Goal: Task Accomplishment & Management: Manage account settings

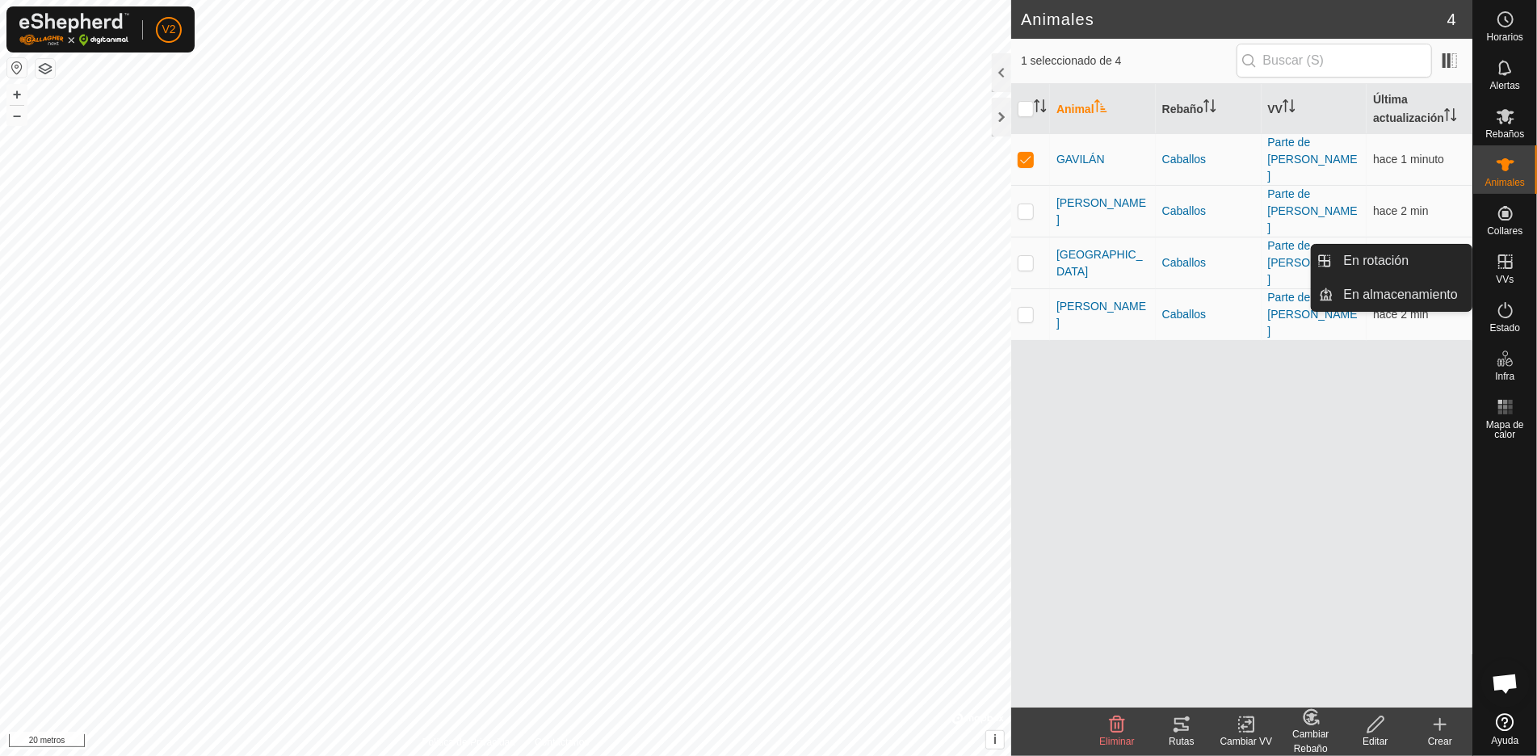
click at [1506, 277] on font "VVs" at bounding box center [1505, 279] width 18 height 11
click at [1497, 262] on icon at bounding box center [1505, 261] width 19 height 19
click at [1511, 263] on icon at bounding box center [1505, 261] width 19 height 19
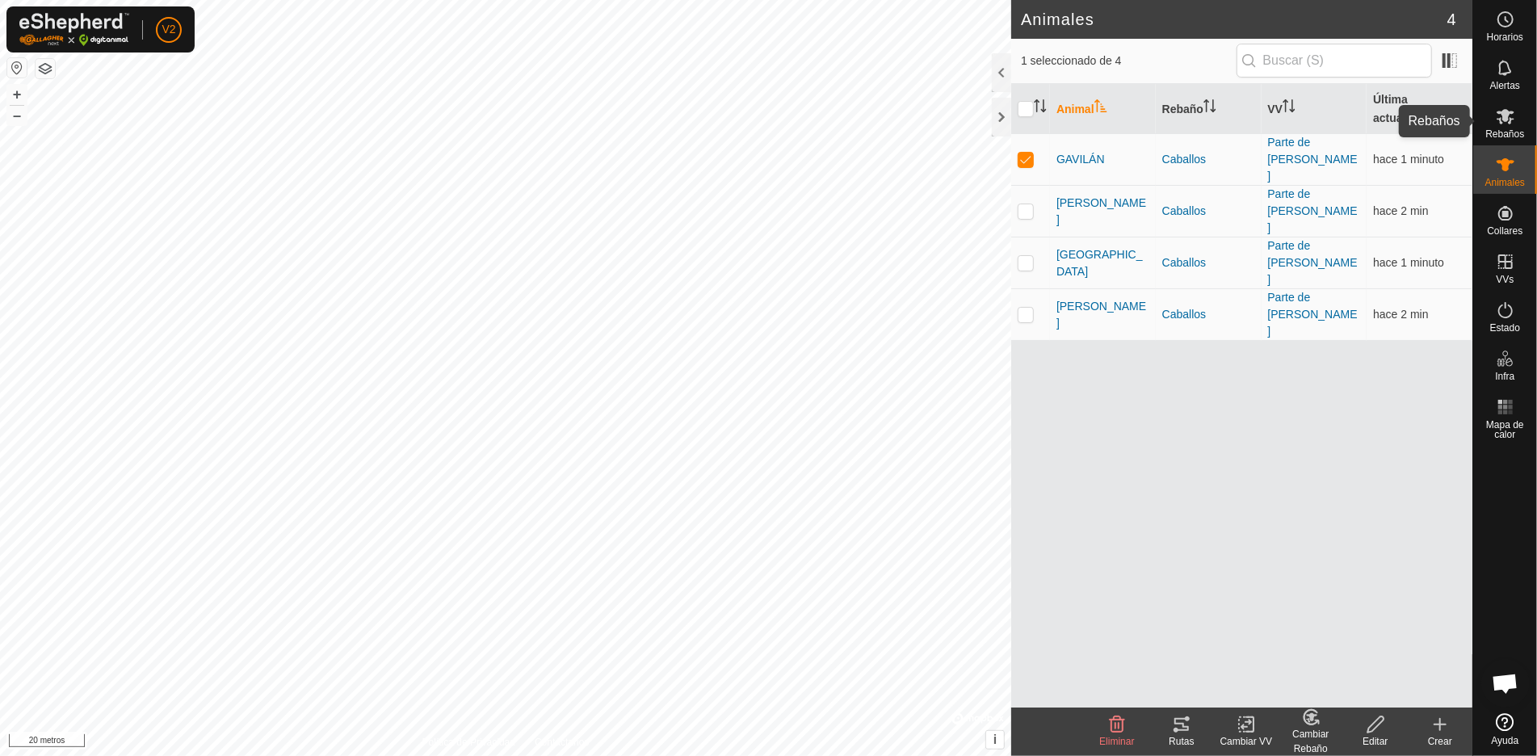
click at [1515, 121] on es-mob-svg-icon at bounding box center [1505, 116] width 29 height 26
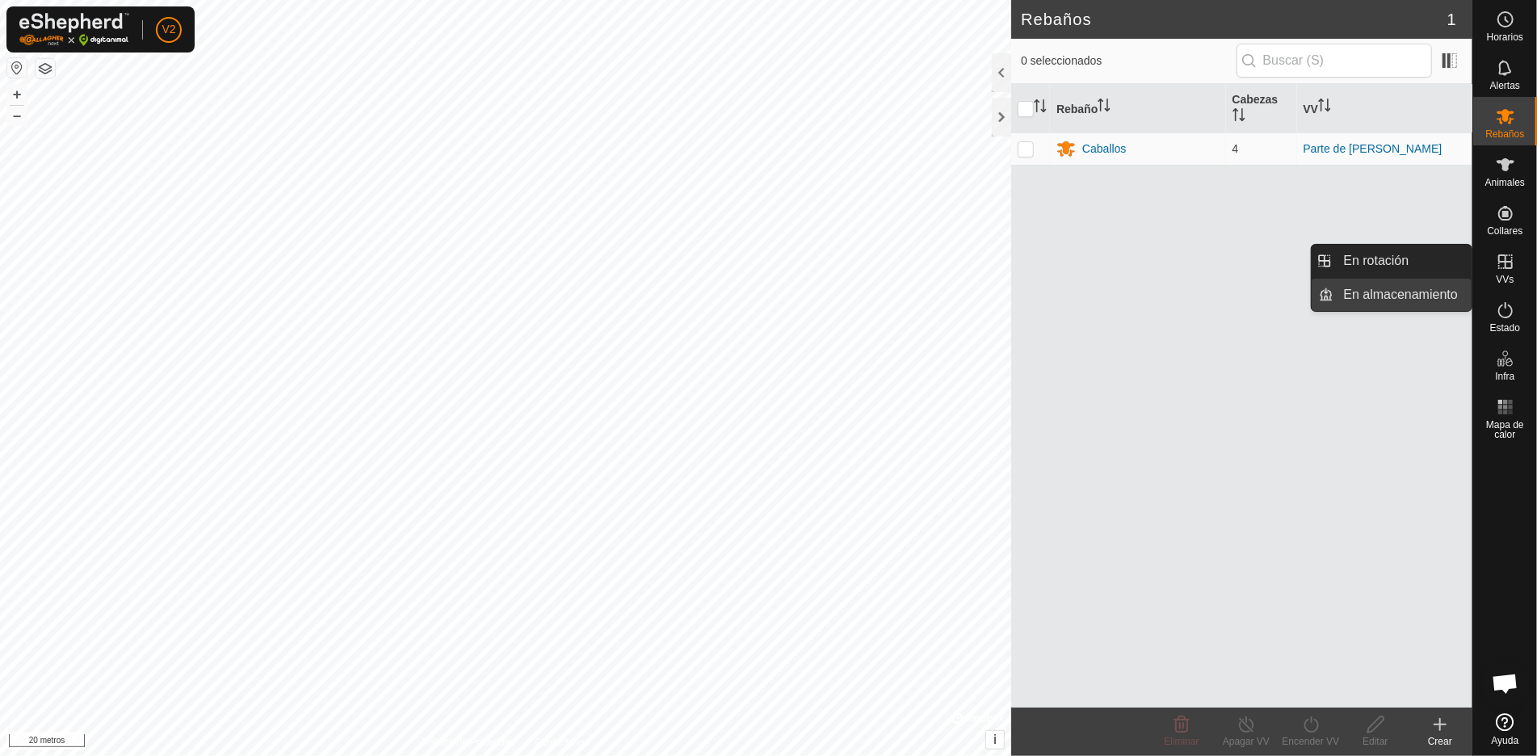
click at [1427, 297] on link "En almacenamiento" at bounding box center [1404, 295] width 138 height 32
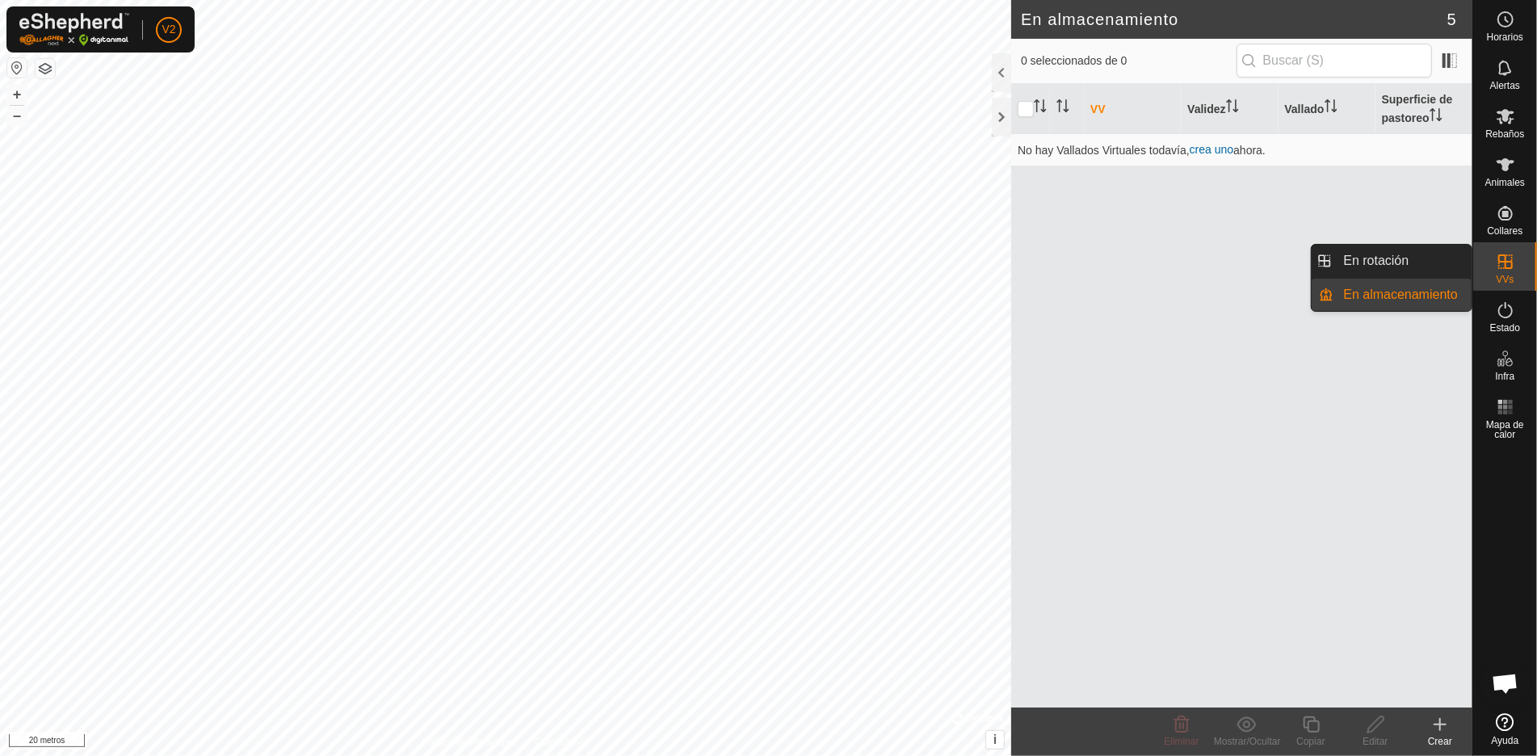
click at [1511, 272] on es-virtualpaddocks-svg-icon at bounding box center [1505, 262] width 29 height 26
click at [1448, 259] on link "En rotación" at bounding box center [1404, 261] width 138 height 32
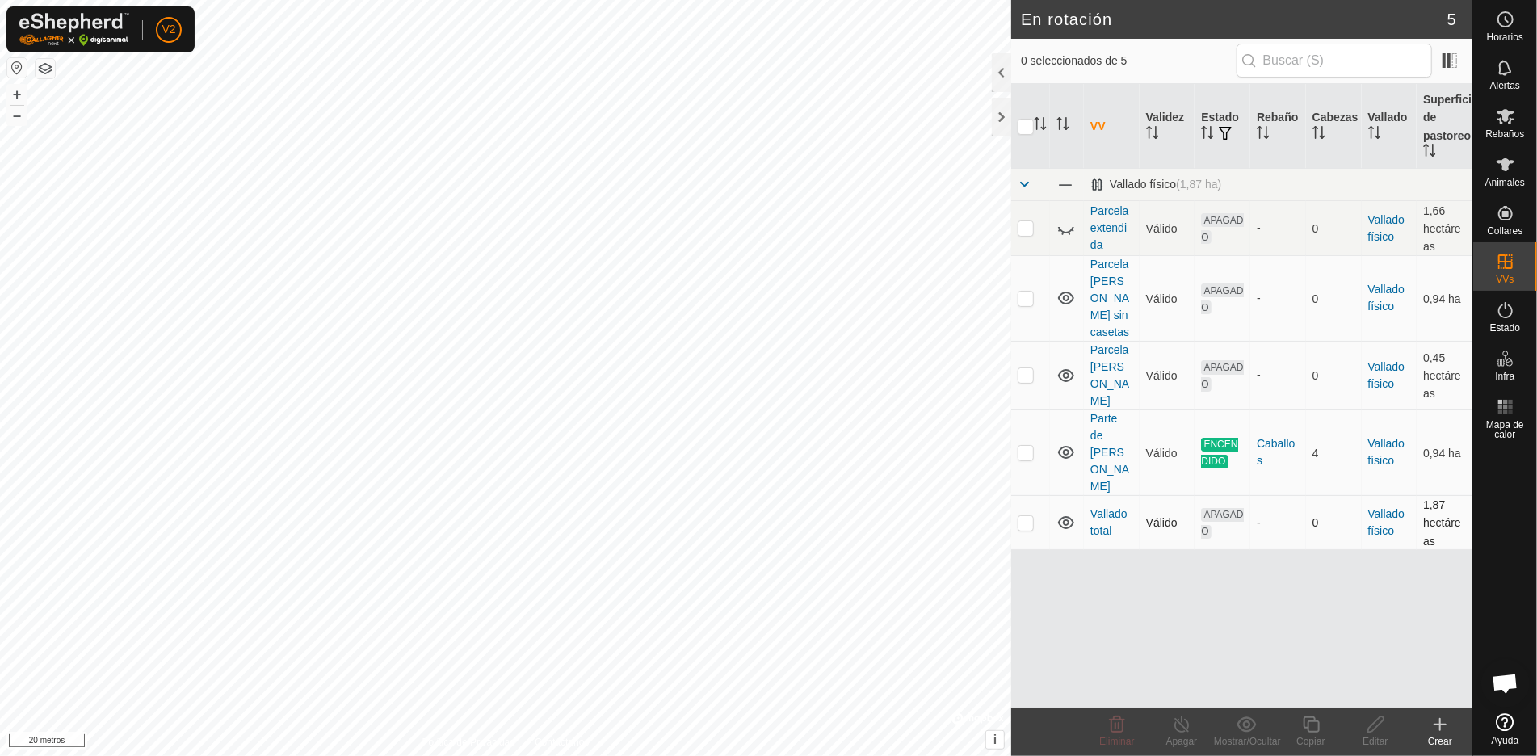
click at [1112, 495] on td "Vallado total" at bounding box center [1112, 522] width 56 height 55
click at [1103, 507] on font "Vallado total" at bounding box center [1109, 522] width 37 height 30
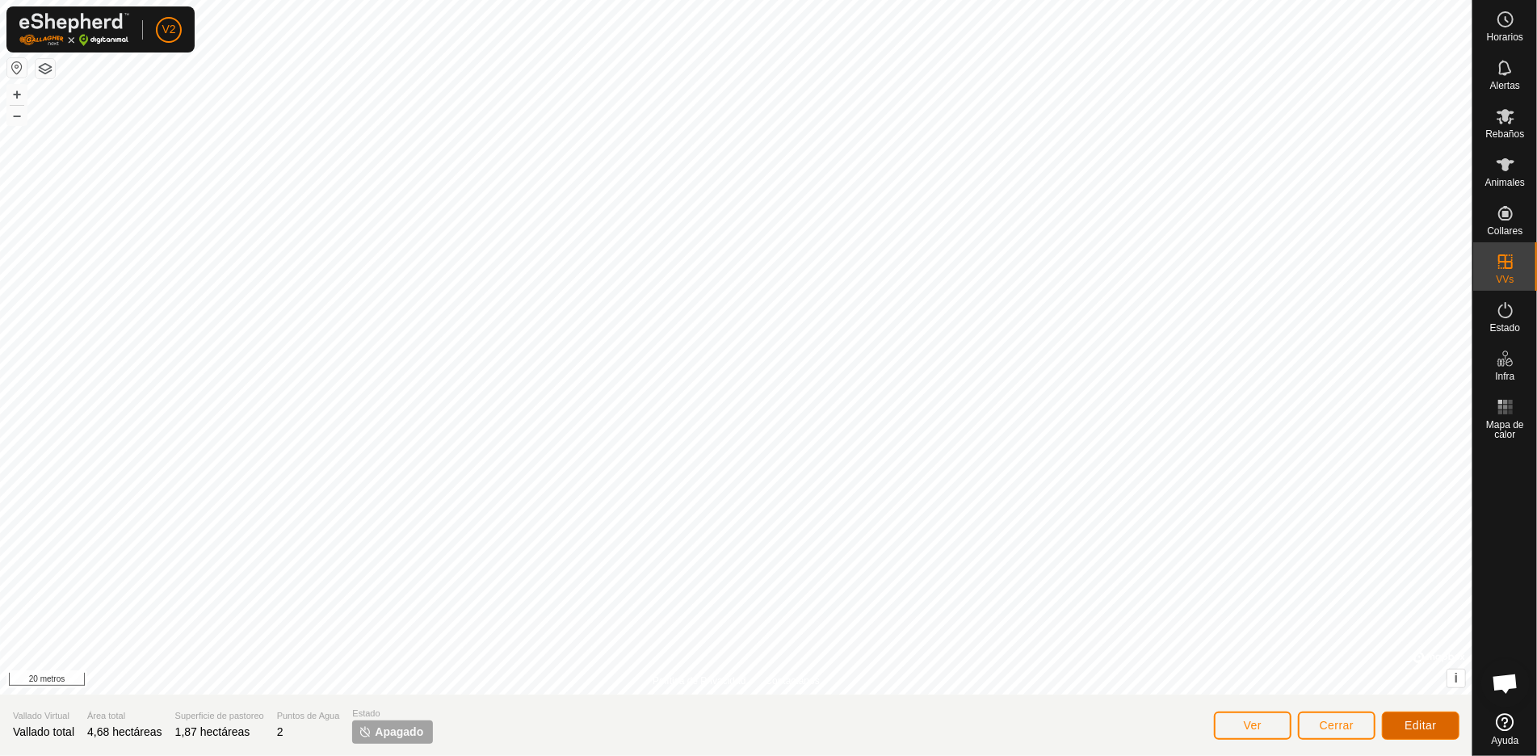
click at [1423, 723] on font "Editar" at bounding box center [1421, 725] width 32 height 13
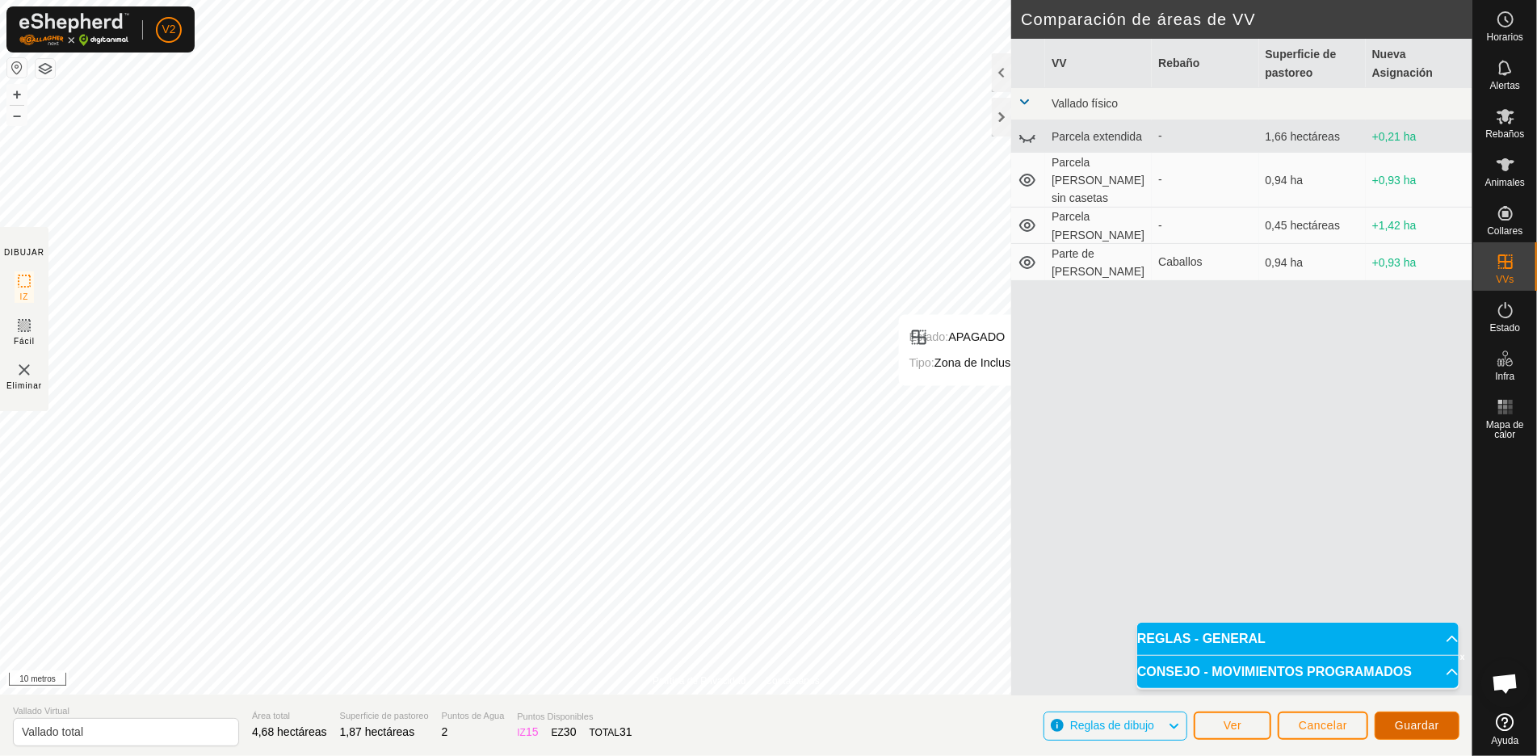
click at [1409, 729] on font "Guardar" at bounding box center [1417, 725] width 44 height 13
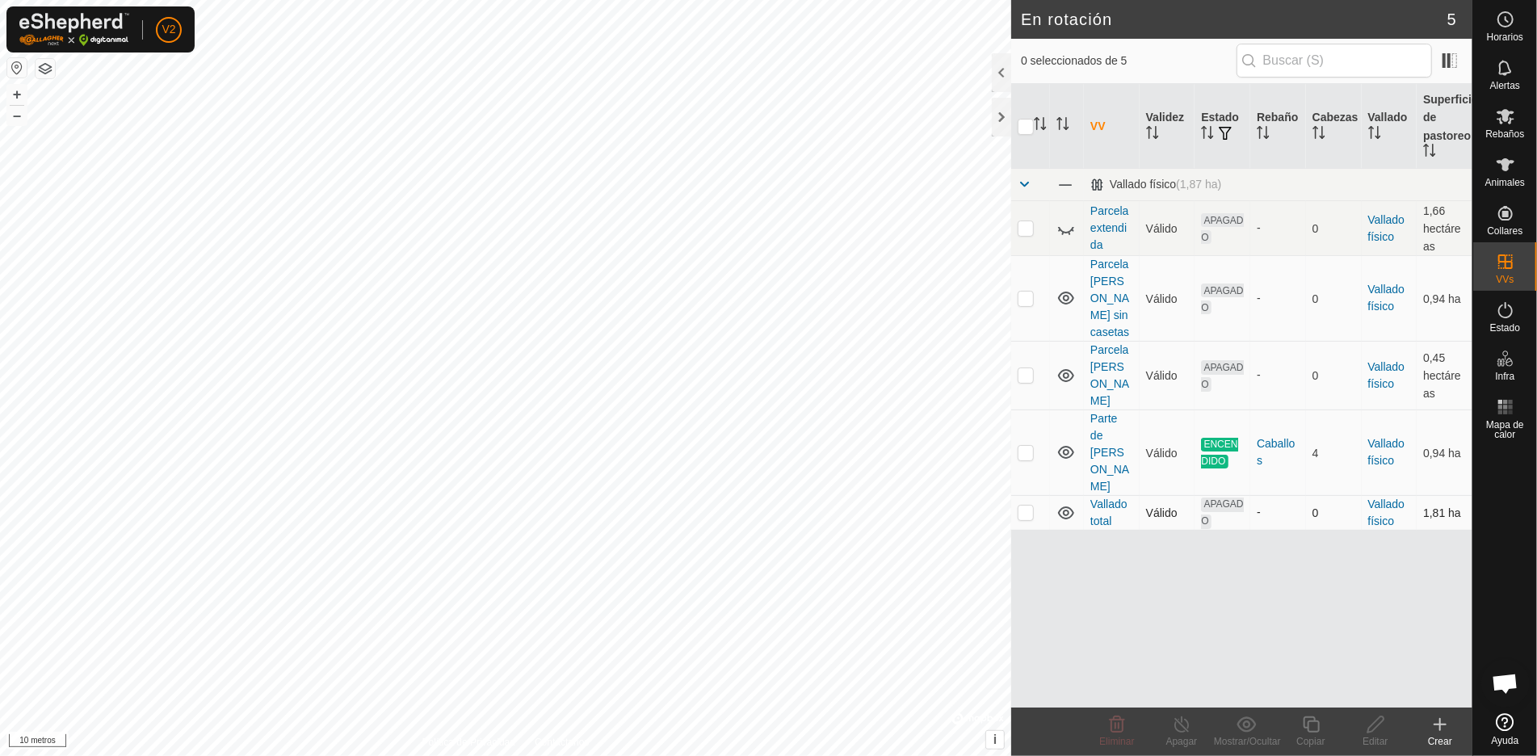
click at [1031, 506] on p-checkbox at bounding box center [1026, 512] width 16 height 13
checkbox input "true"
click at [1028, 446] on p-checkbox at bounding box center [1026, 452] width 16 height 13
checkbox input "true"
click at [1028, 506] on p-checkbox at bounding box center [1026, 512] width 16 height 13
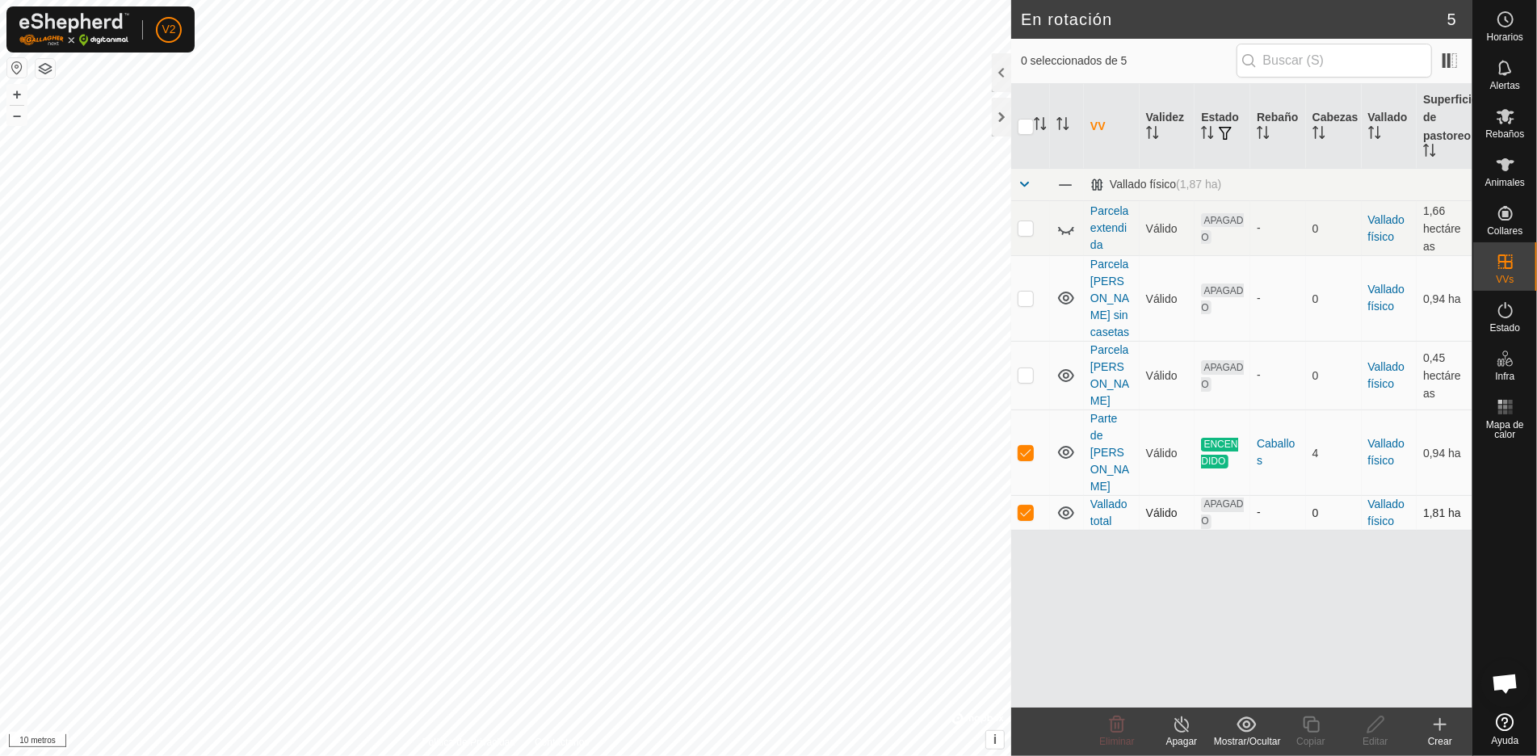
checkbox input "false"
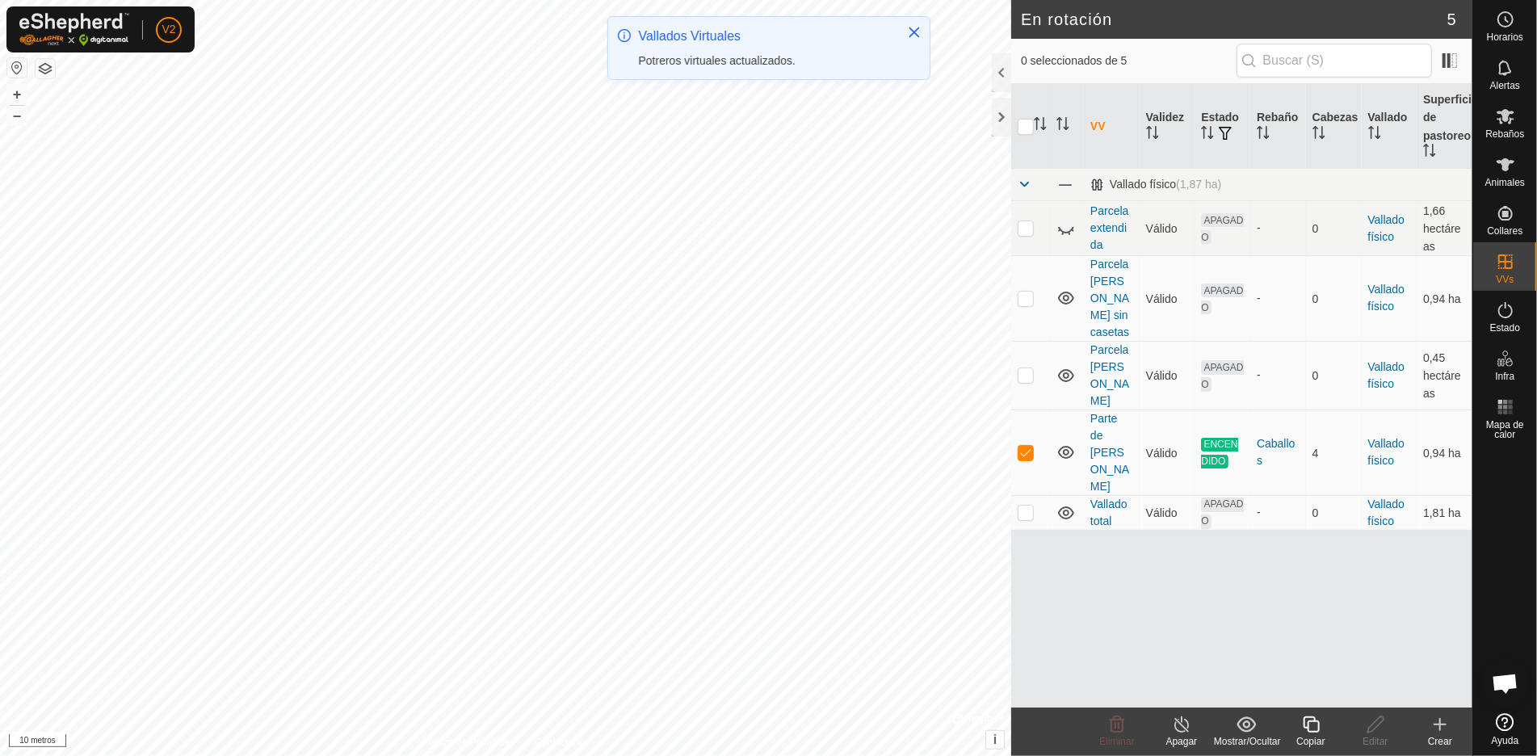
click at [1183, 736] on font "Apagar" at bounding box center [1182, 741] width 32 height 11
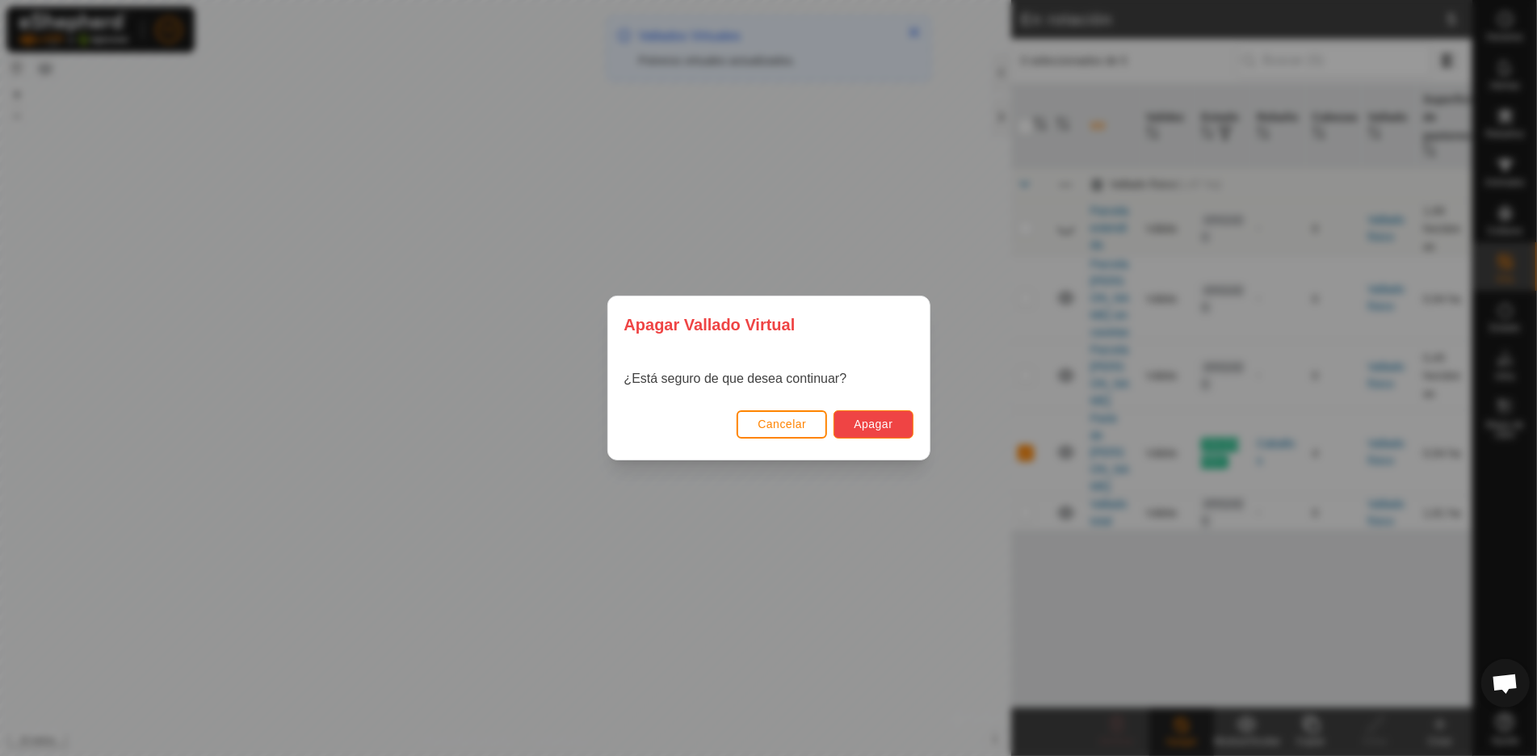
click at [871, 414] on button "Apagar" at bounding box center [873, 424] width 79 height 28
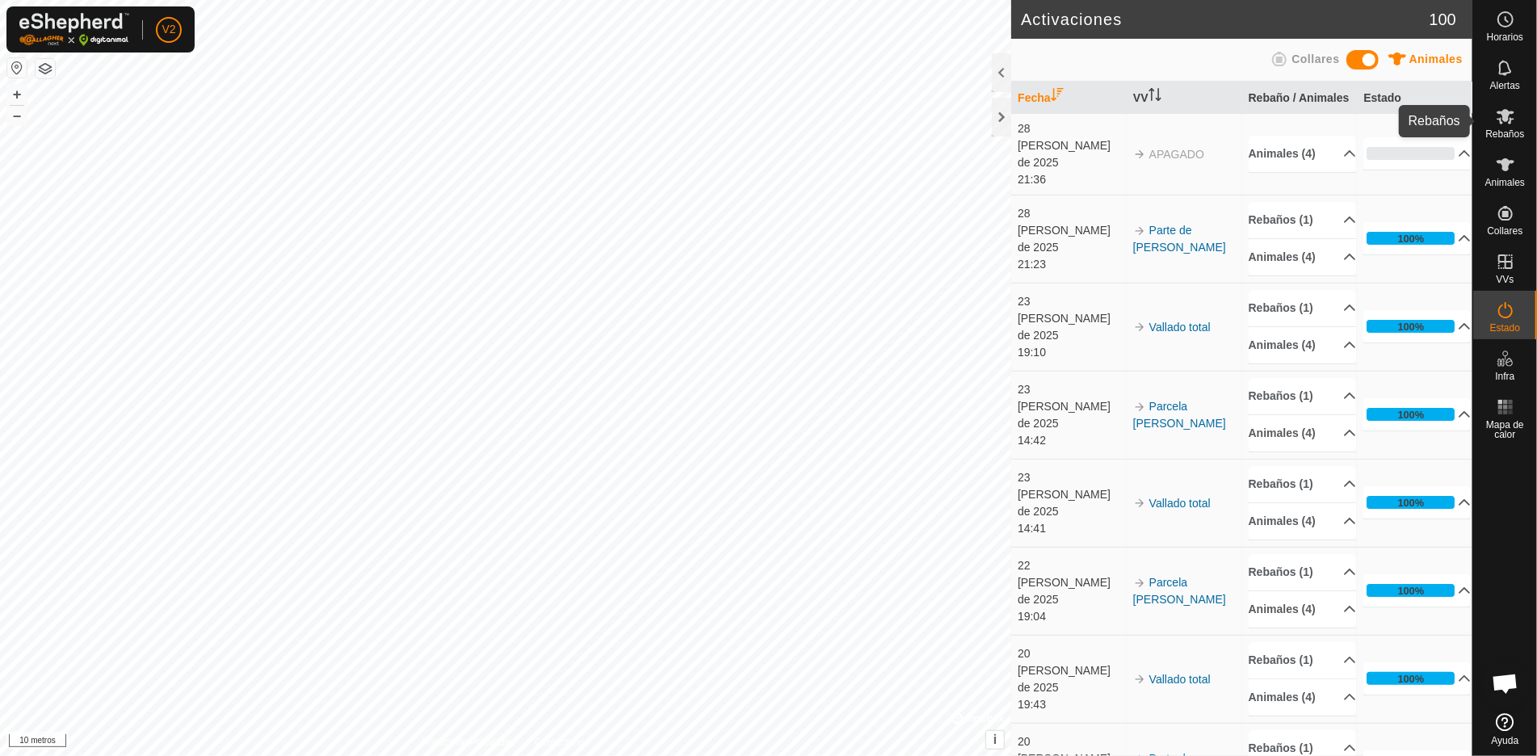
click at [1512, 123] on icon at bounding box center [1505, 116] width 19 height 19
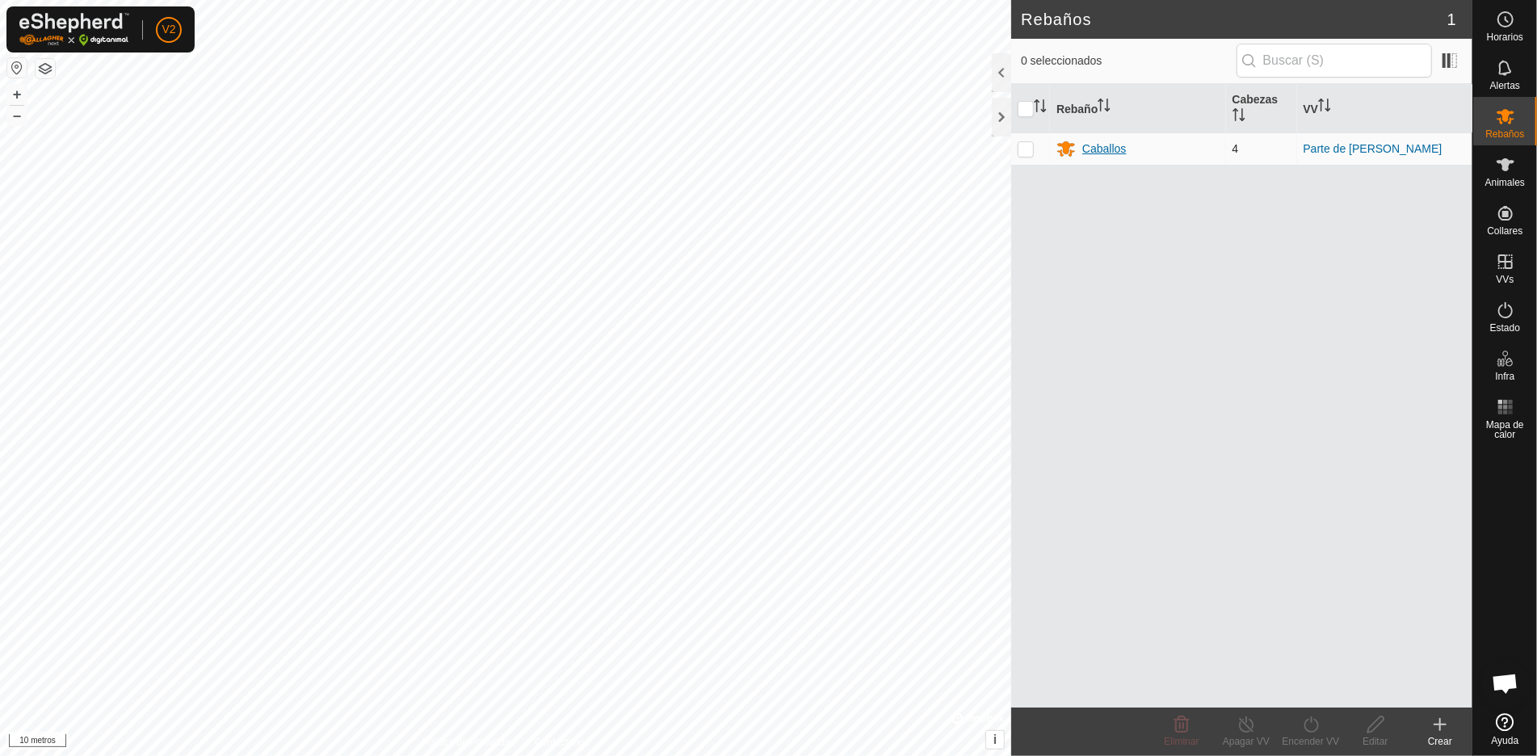
click at [1092, 146] on font "Caballos" at bounding box center [1104, 148] width 44 height 13
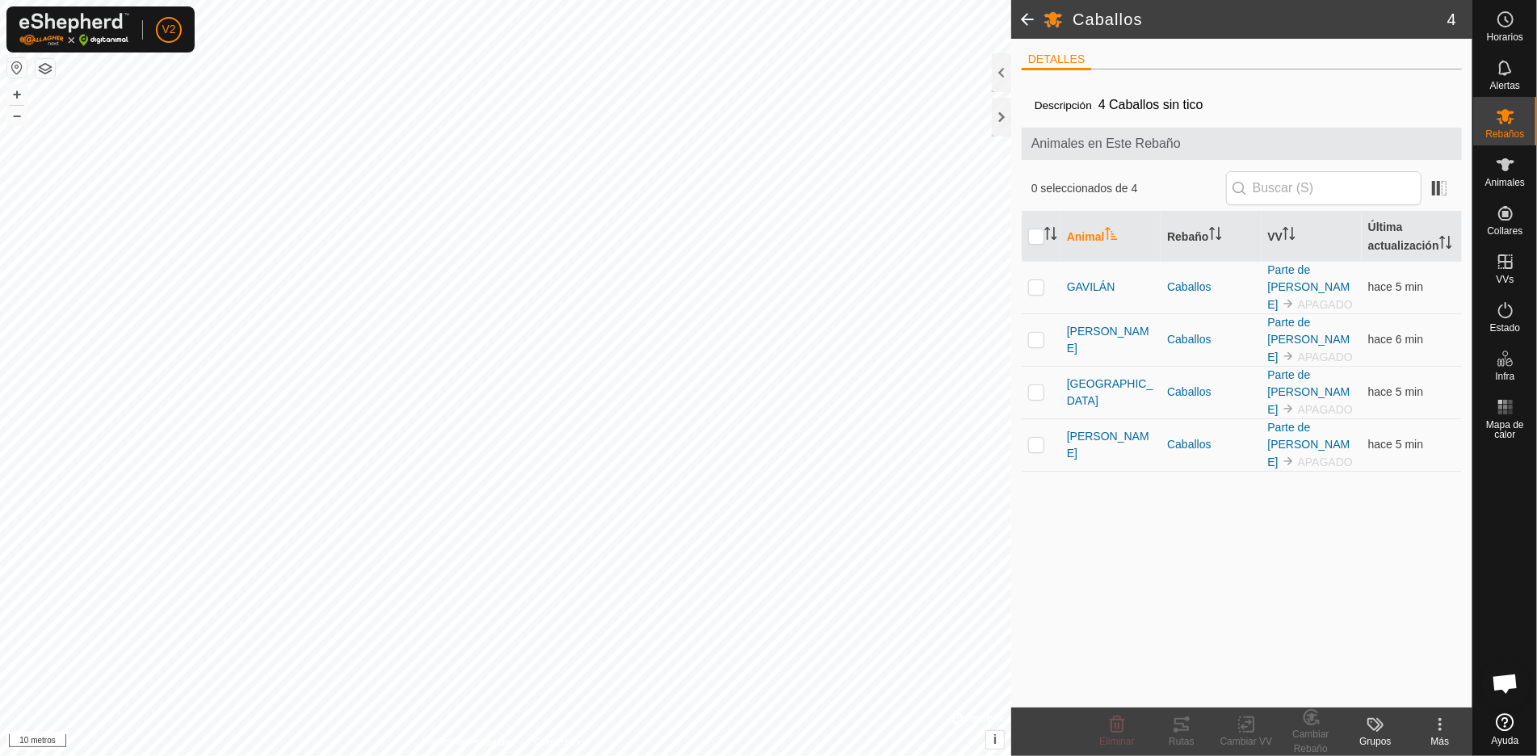
click at [1104, 145] on font "Animales en Este Rebaño" at bounding box center [1106, 144] width 149 height 14
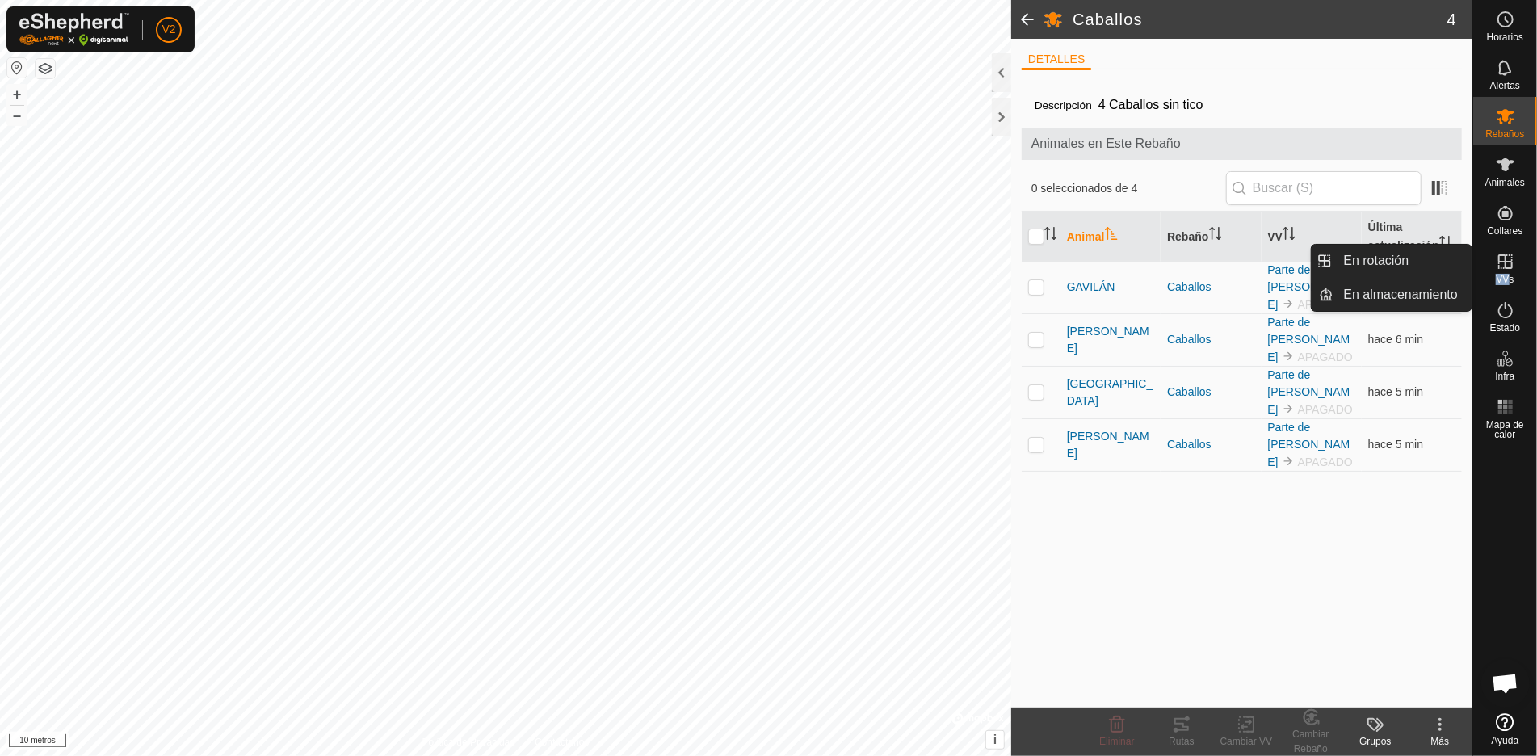
click at [1507, 274] on font "VVs" at bounding box center [1505, 279] width 18 height 11
click at [1404, 263] on link "En rotación" at bounding box center [1404, 261] width 138 height 32
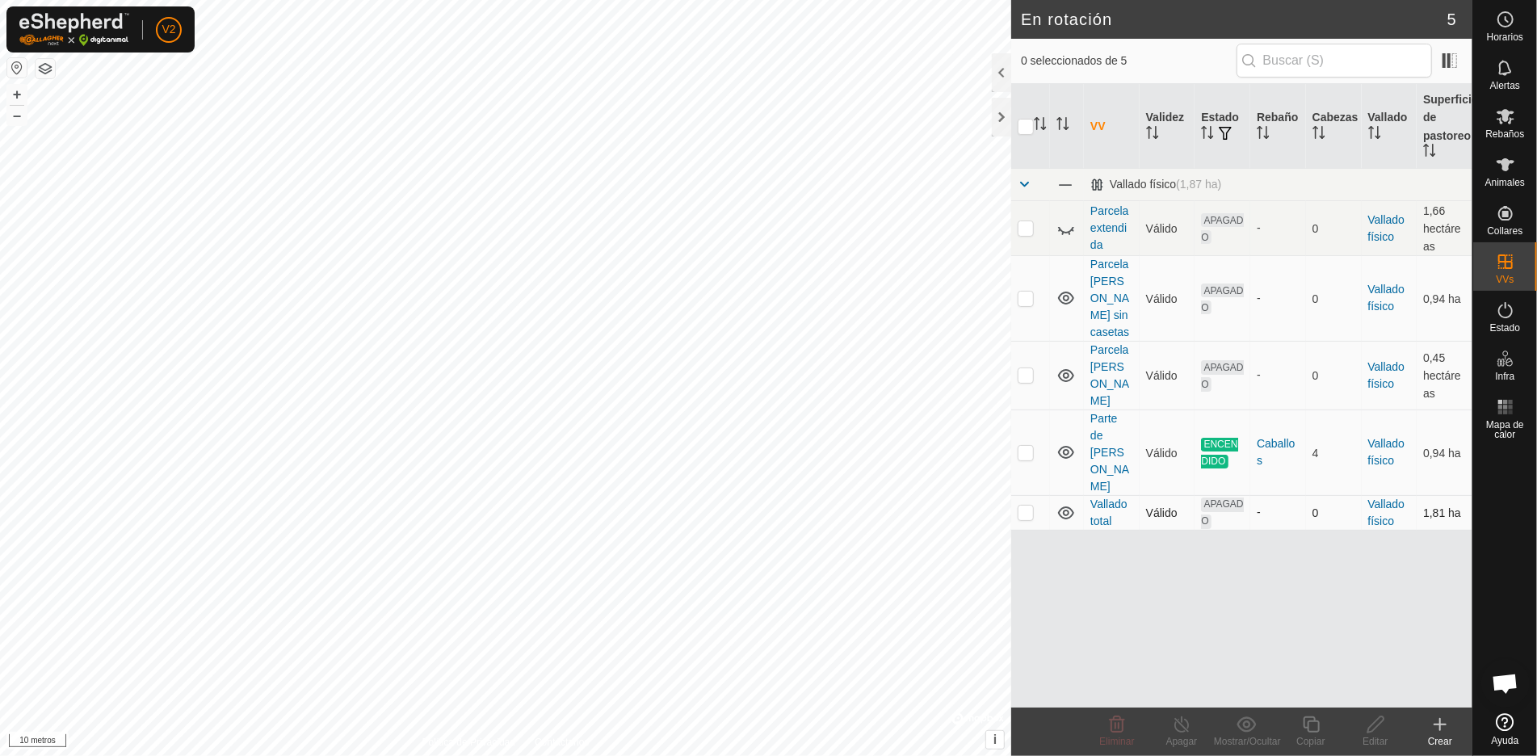
click at [1019, 506] on p-checkbox at bounding box center [1026, 512] width 16 height 13
checkbox input "true"
click at [1109, 498] on font "Vallado total" at bounding box center [1109, 513] width 37 height 30
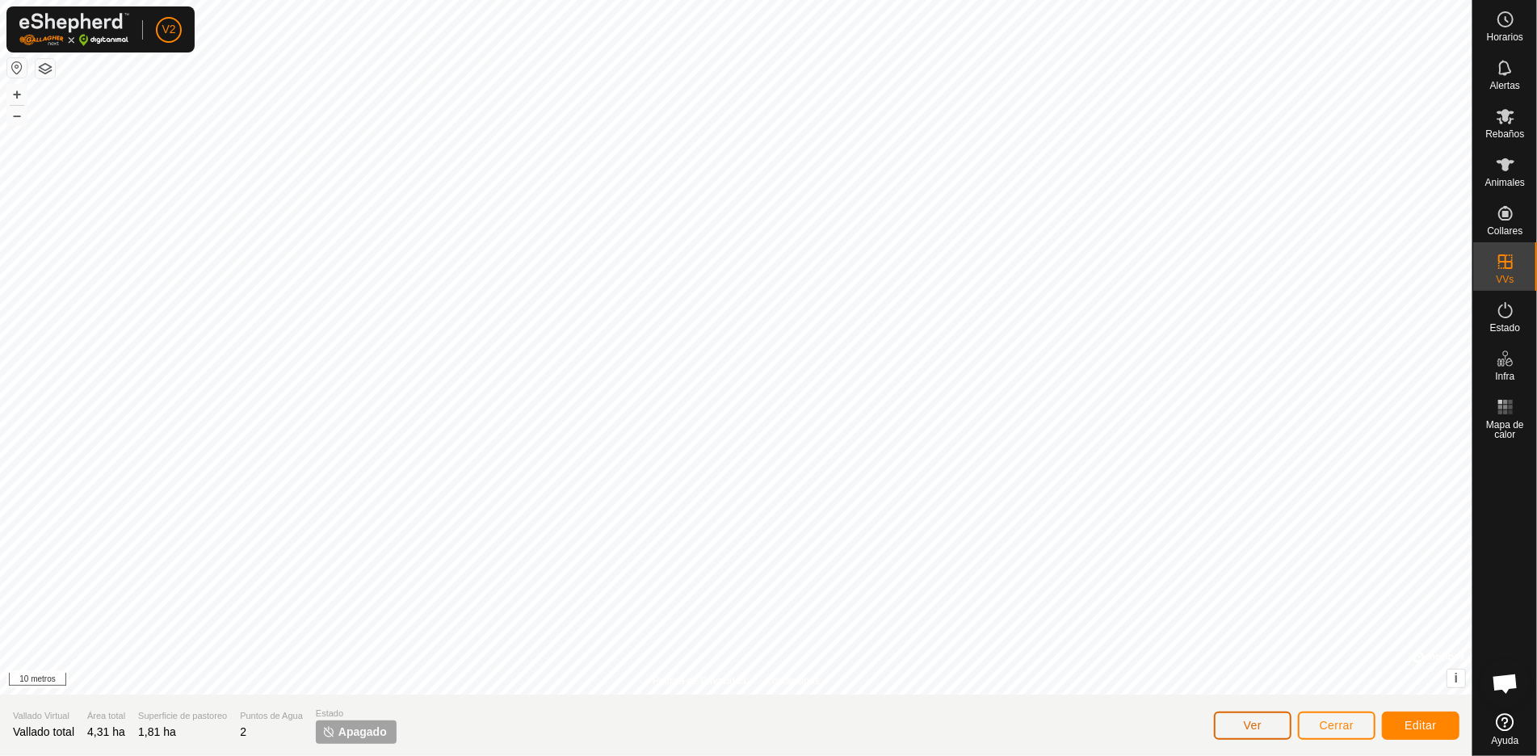
click at [1259, 728] on font "Ver" at bounding box center [1253, 725] width 19 height 13
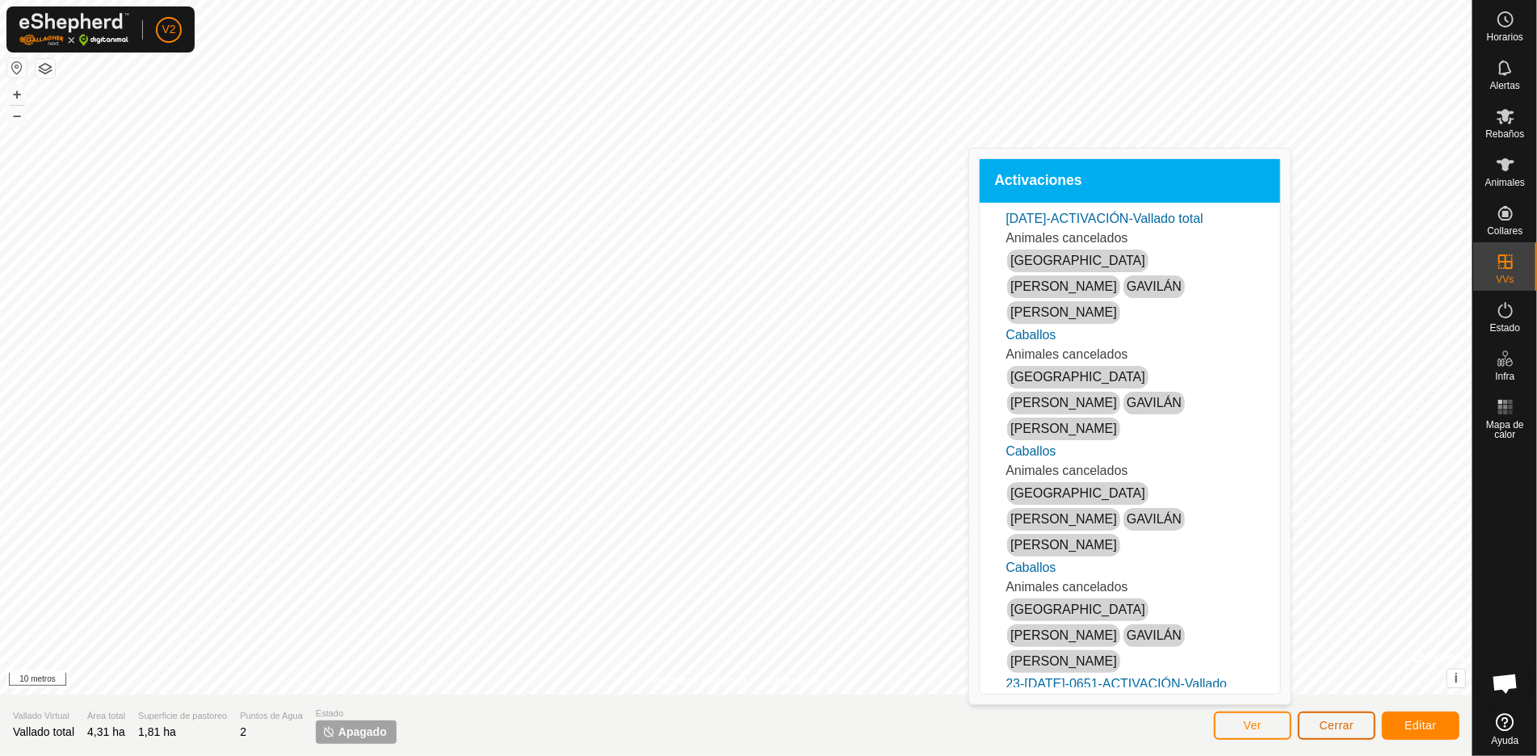
click at [1338, 725] on font "Cerrar" at bounding box center [1337, 725] width 35 height 13
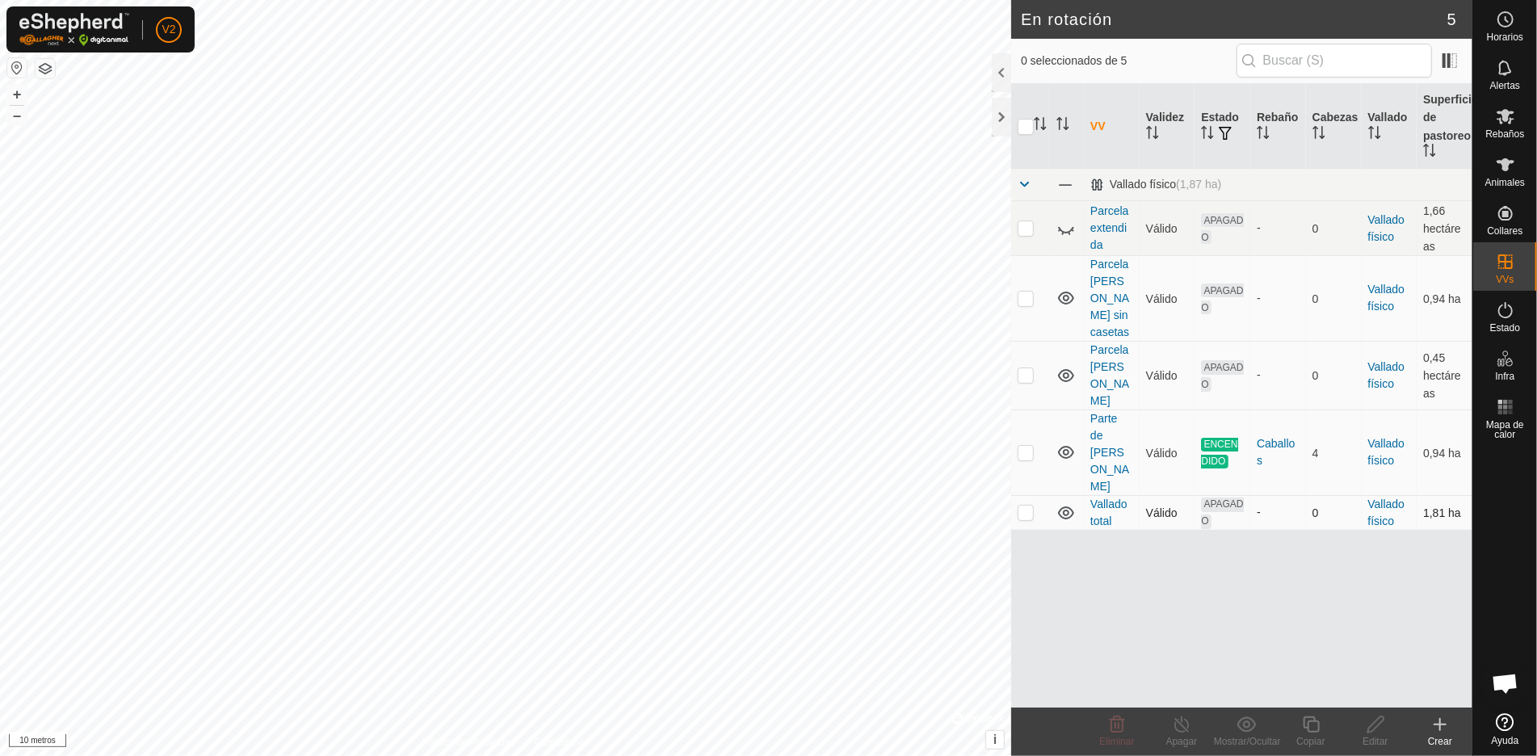
click at [1024, 506] on p-checkbox at bounding box center [1026, 512] width 16 height 13
checkbox input "true"
click at [1252, 740] on font "Mostrar/Ocultar" at bounding box center [1247, 741] width 67 height 11
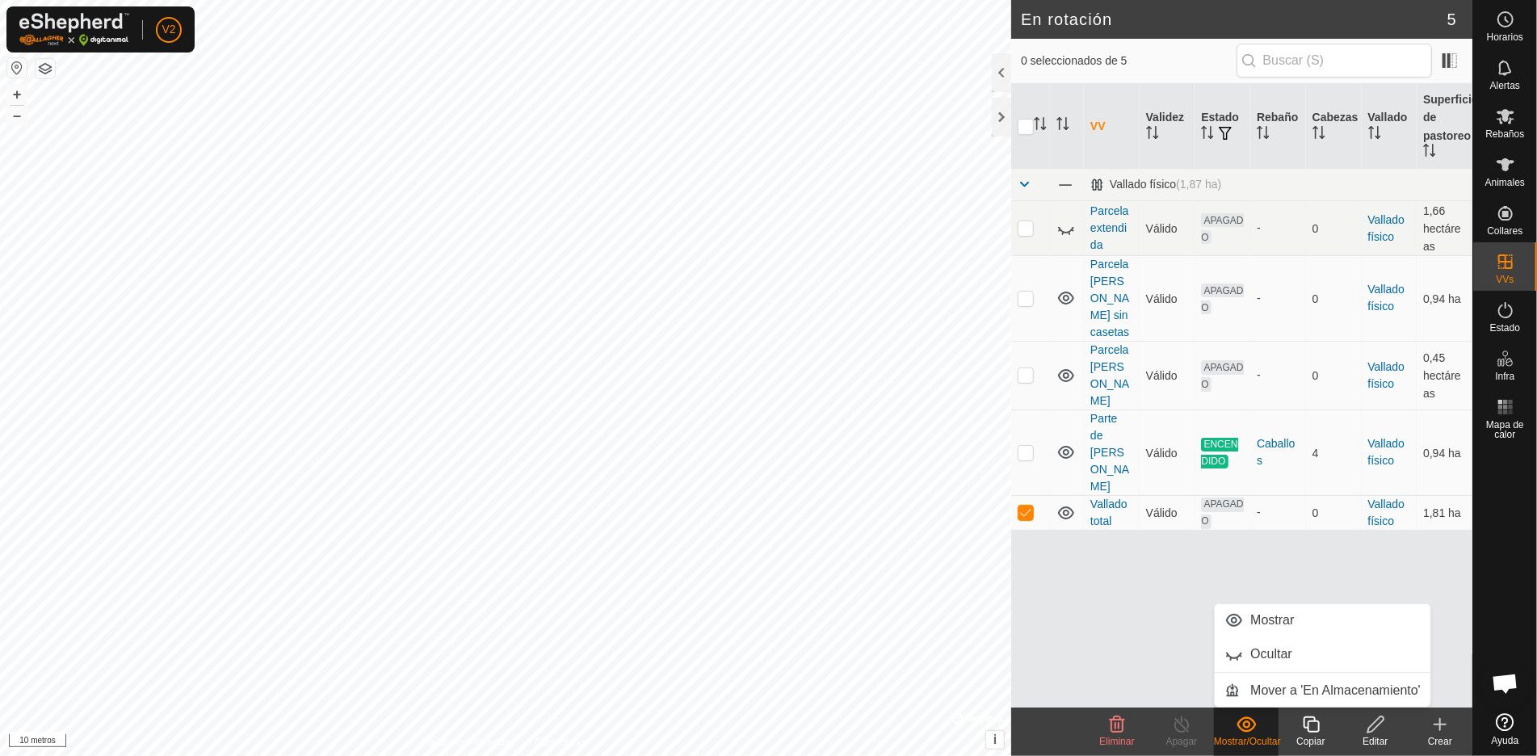
click at [1160, 664] on div "VV Validez Estado Rebaño [PERSON_NAME] Superficie de pastoreo Vallado físico (1…" at bounding box center [1241, 396] width 461 height 624
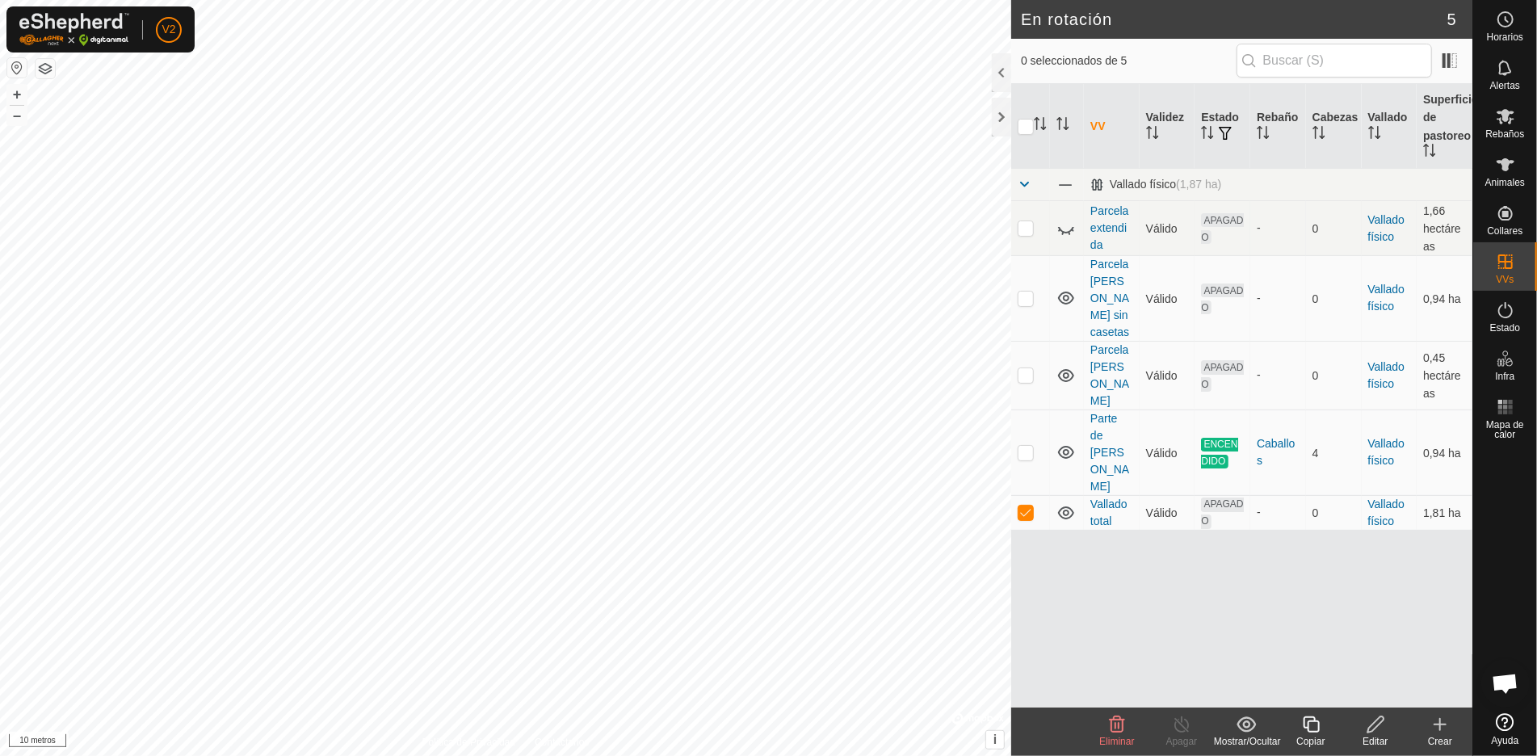
checkbox input "true"
click at [1026, 506] on p-checkbox at bounding box center [1026, 512] width 16 height 13
checkbox input "true"
click at [1107, 498] on font "Vallado total" at bounding box center [1109, 513] width 37 height 30
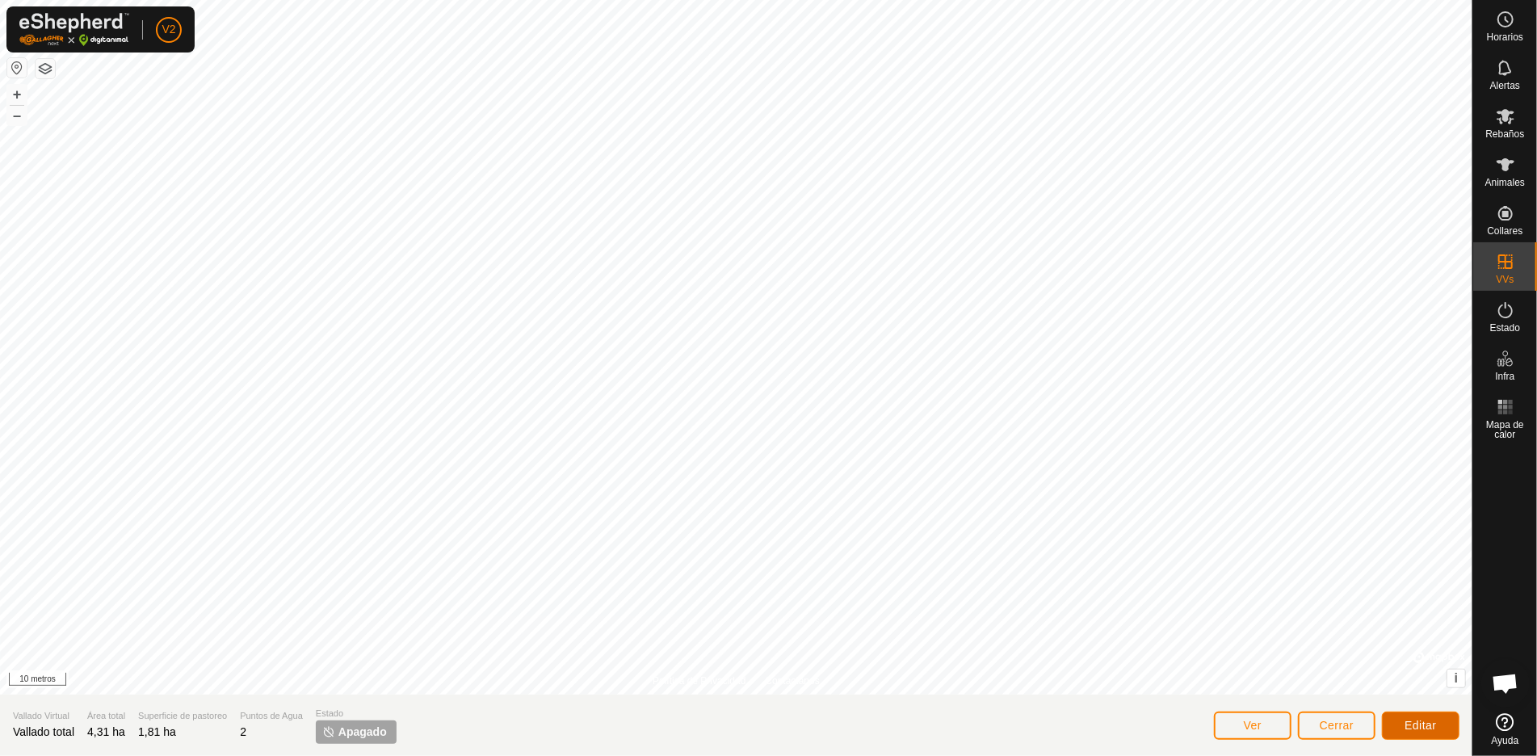
click at [1427, 728] on font "Editar" at bounding box center [1421, 725] width 32 height 13
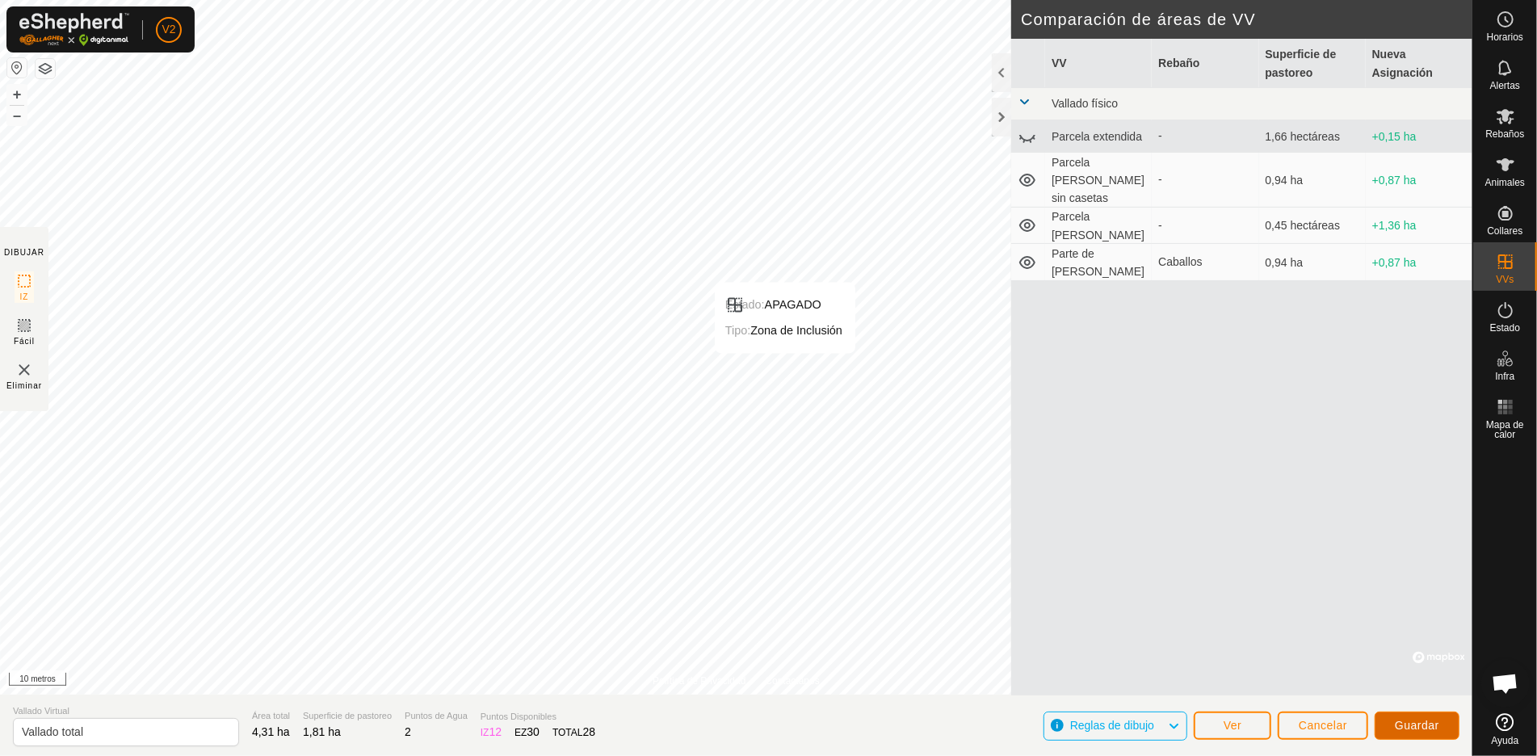
click at [1423, 717] on button "Guardar" at bounding box center [1417, 726] width 85 height 28
